Goal: Task Accomplishment & Management: Use online tool/utility

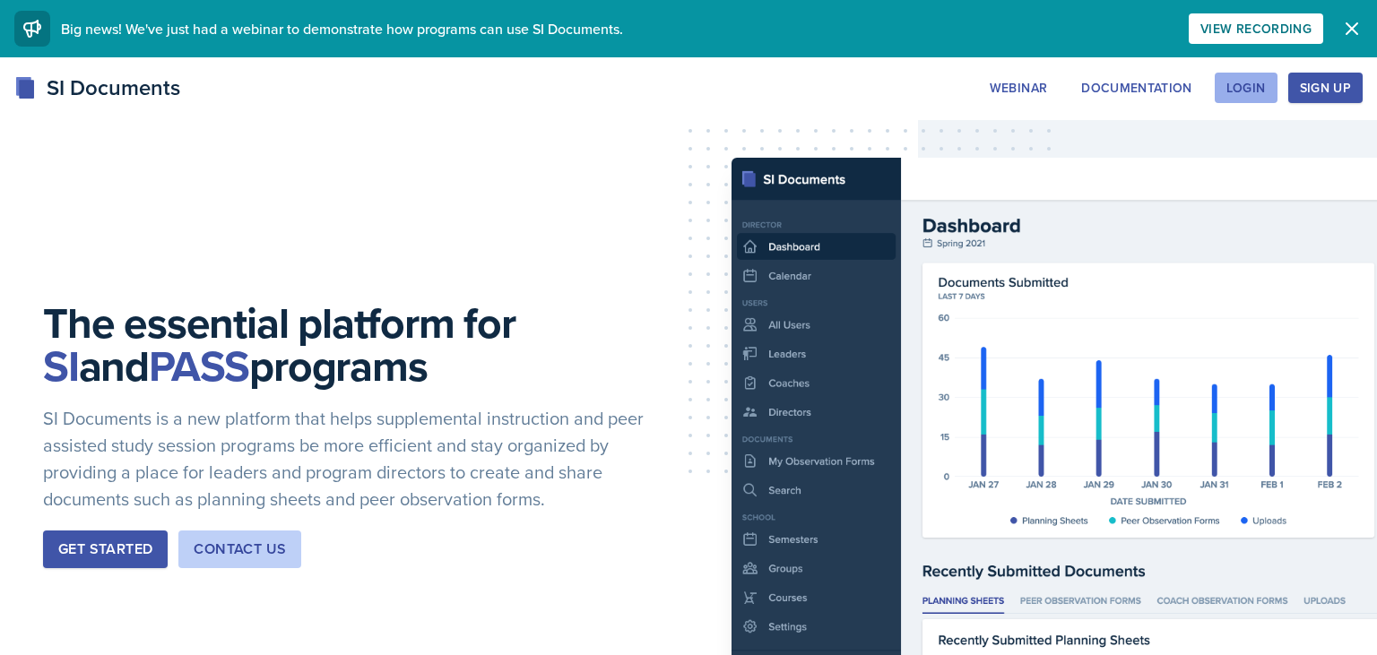
click at [1266, 73] on button "Login" at bounding box center [1245, 88] width 63 height 30
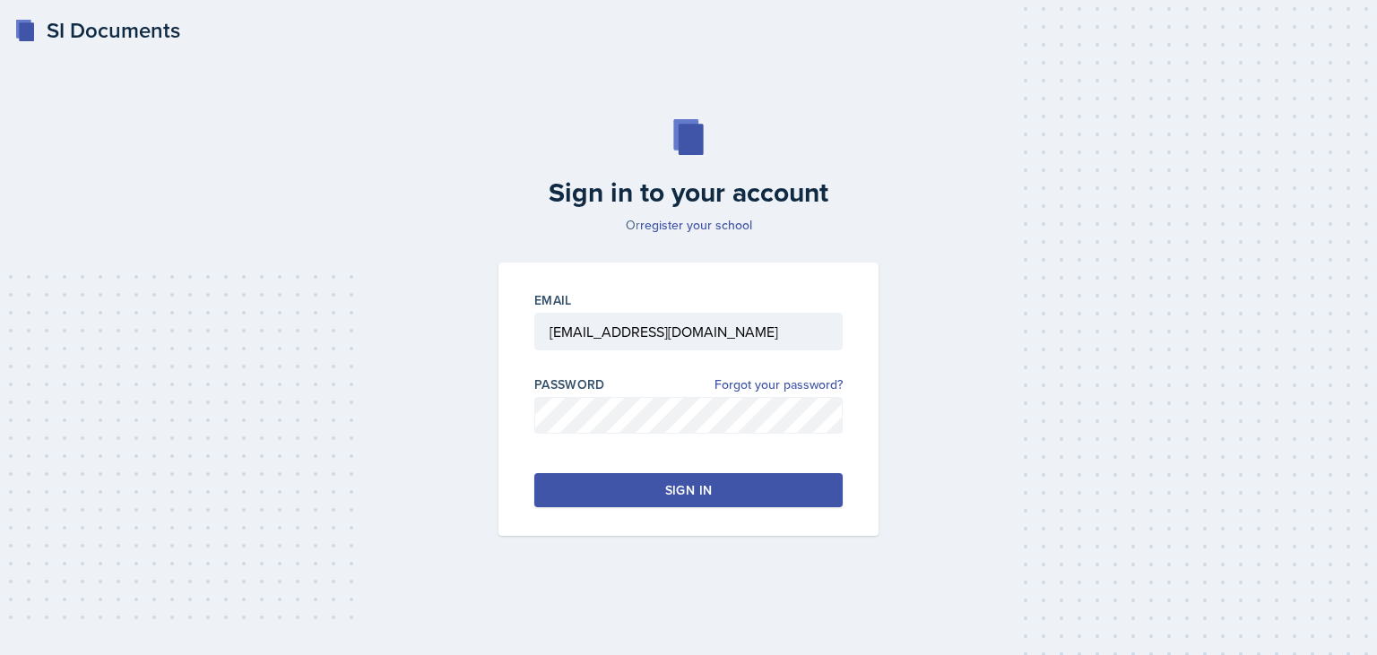
drag, startPoint x: 680, startPoint y: 507, endPoint x: 704, endPoint y: 492, distance: 28.6
click at [704, 492] on div "Email [EMAIL_ADDRESS][DOMAIN_NAME] Password Forgot your password? Sign in" at bounding box center [688, 400] width 380 height 274
click at [704, 492] on div "Sign in" at bounding box center [688, 490] width 47 height 18
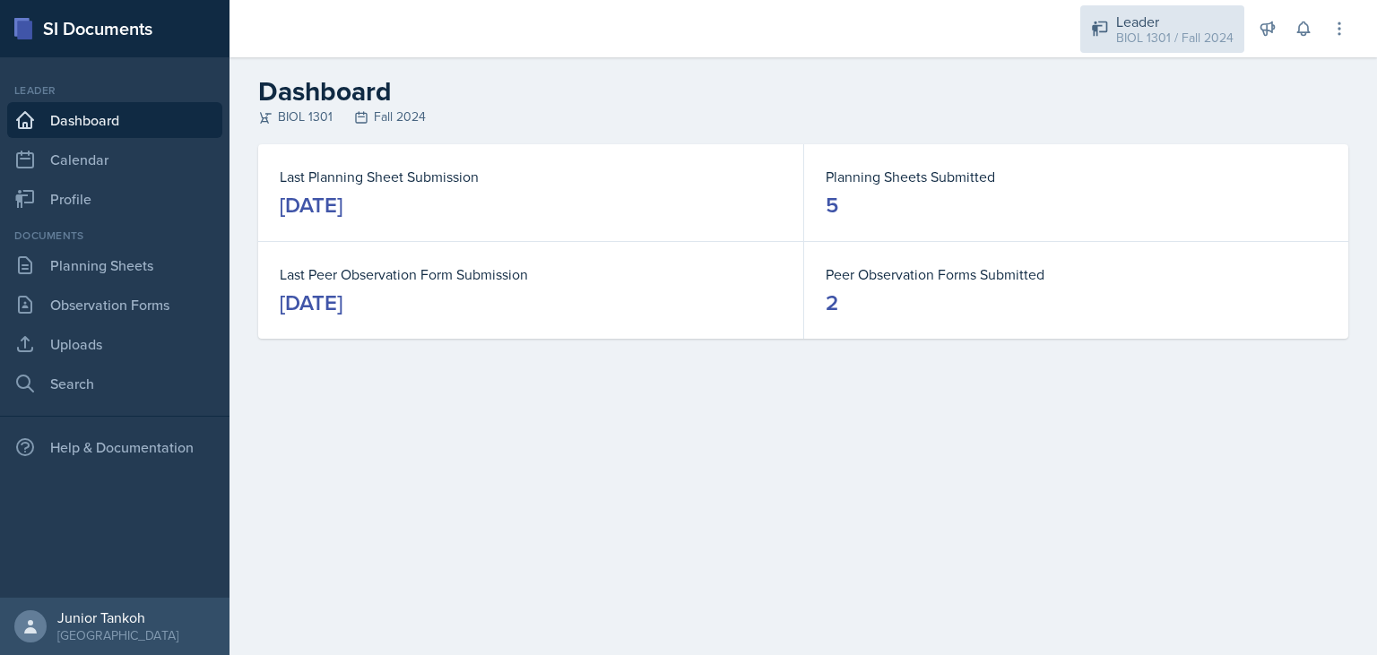
click at [1154, 12] on div "Leader" at bounding box center [1174, 22] width 117 height 22
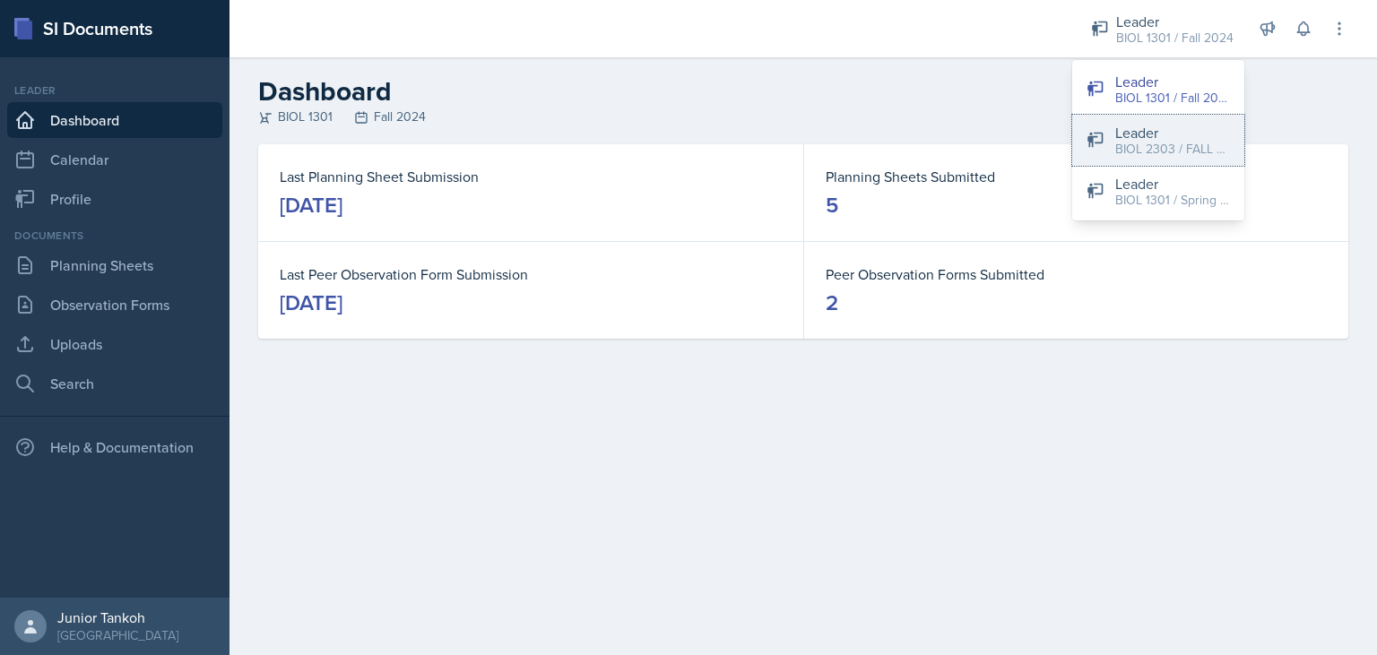
click at [1175, 149] on div "BIOL 2303 / FALL 2025" at bounding box center [1172, 149] width 115 height 19
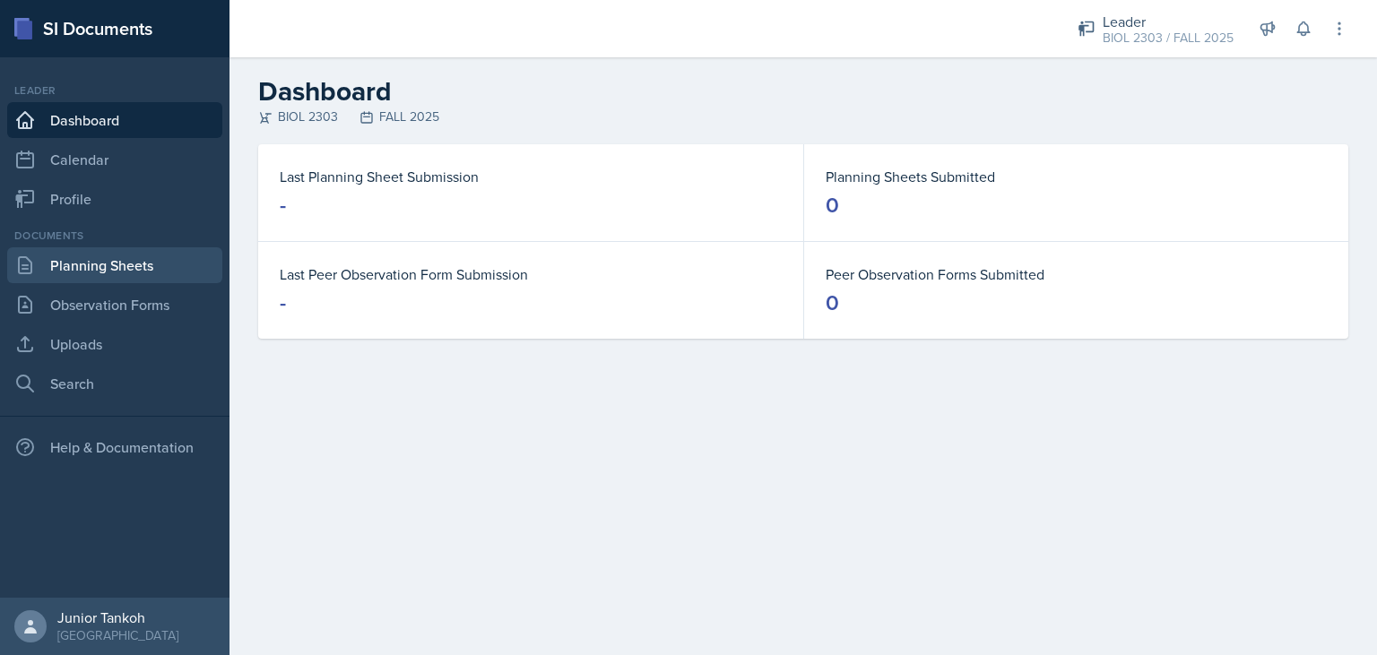
click at [113, 272] on link "Planning Sheets" at bounding box center [114, 265] width 215 height 36
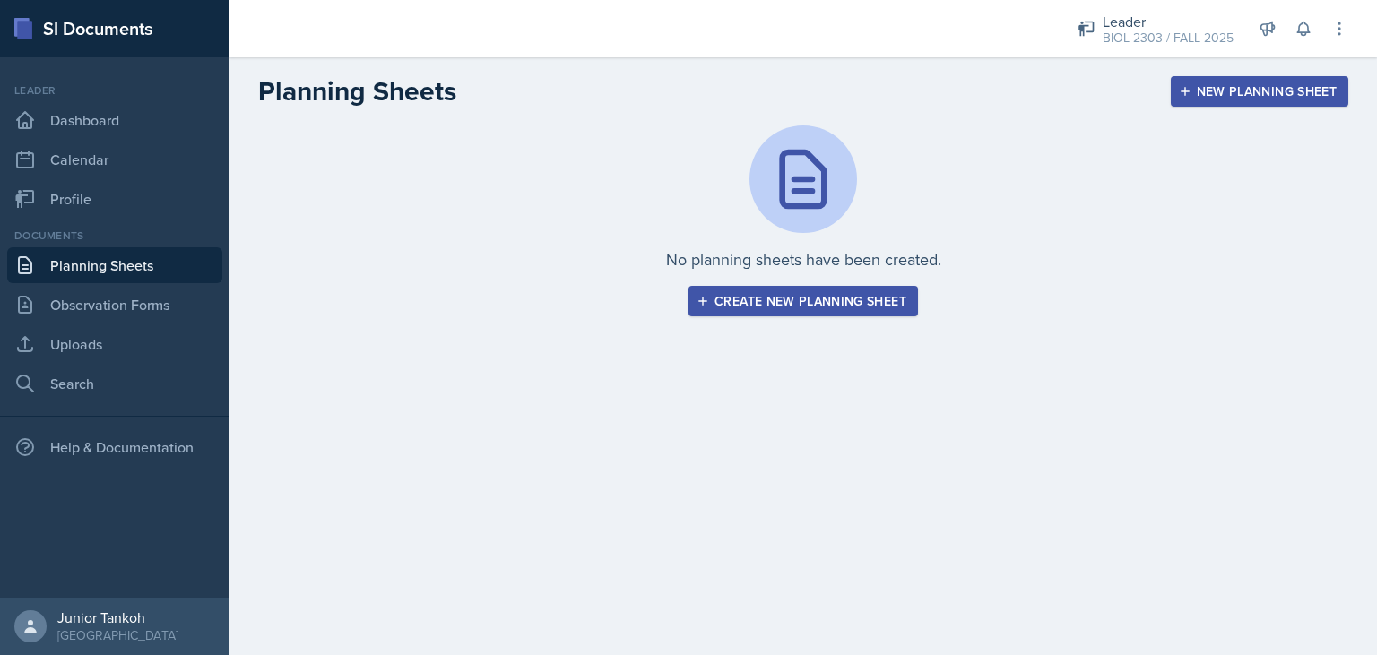
click at [787, 299] on div "Create new planning sheet" at bounding box center [803, 301] width 206 height 14
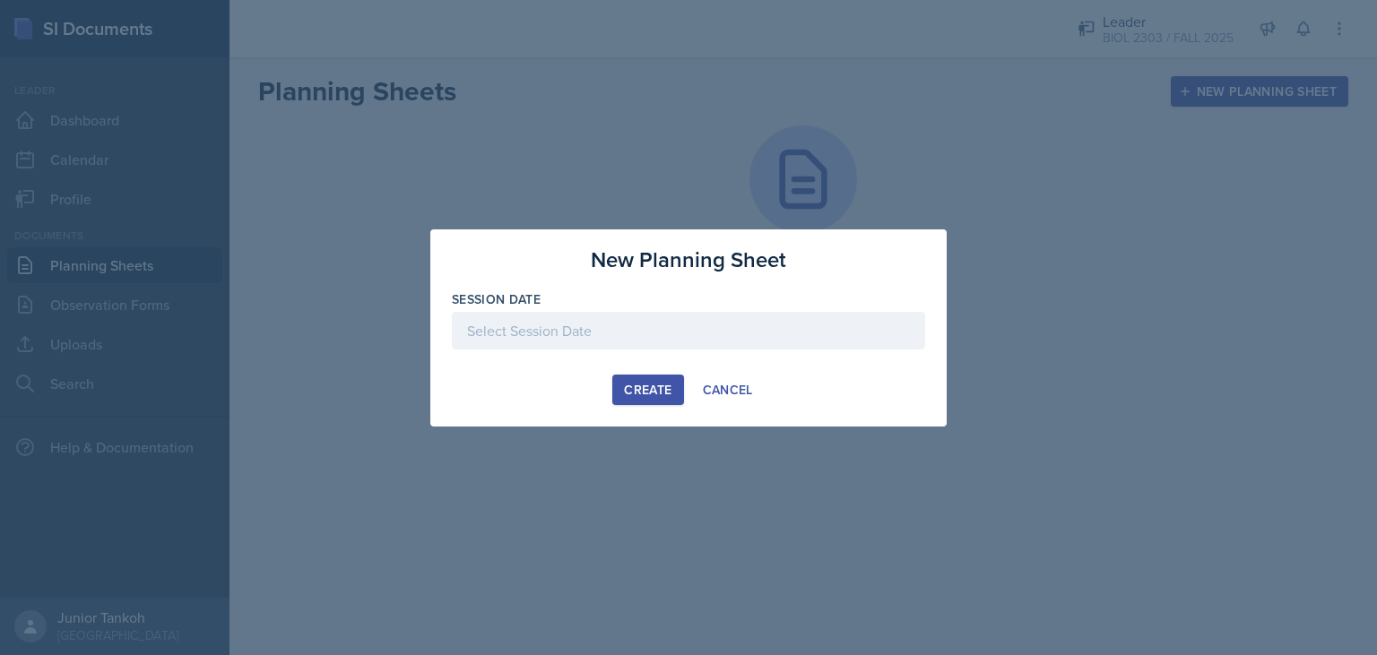
click at [662, 350] on div at bounding box center [688, 359] width 473 height 18
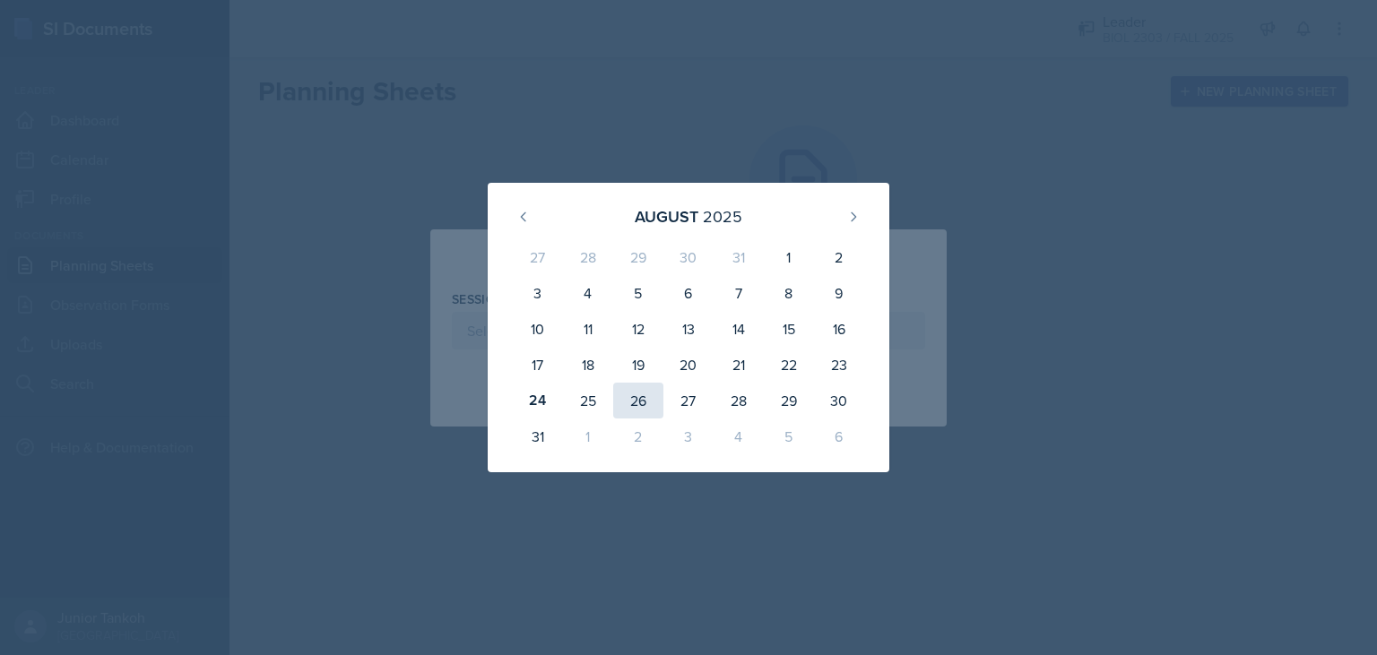
click at [635, 390] on div "26" at bounding box center [638, 401] width 50 height 36
type input "[DATE]"
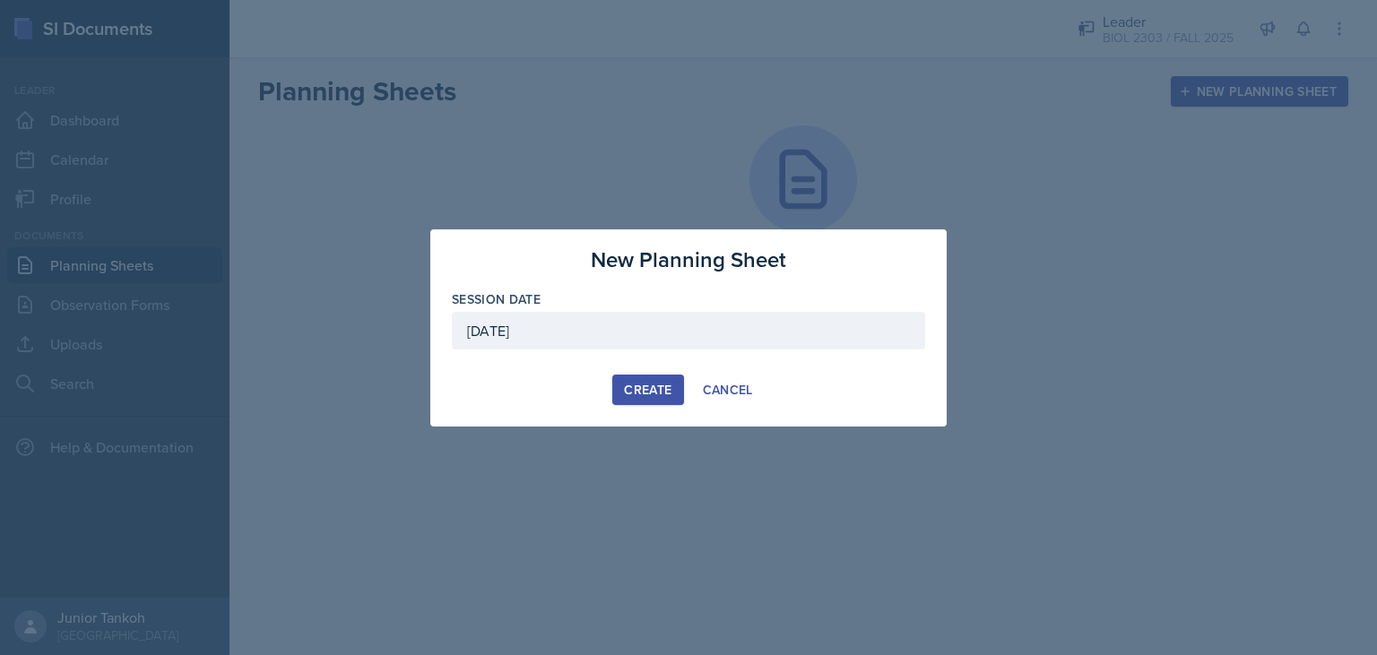
click at [657, 389] on div "Create" at bounding box center [648, 390] width 48 height 14
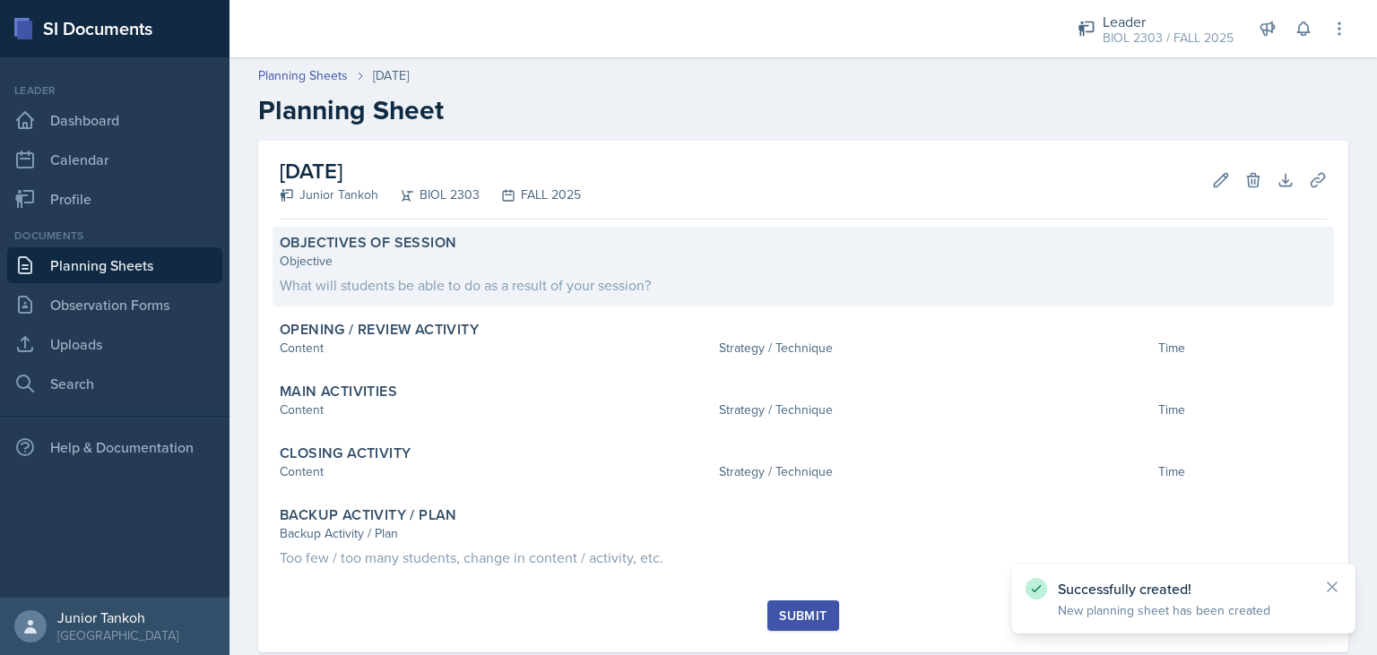
click at [458, 278] on div "What will students be able to do as a result of your session?" at bounding box center [803, 285] width 1047 height 22
